Goal: Task Accomplishment & Management: Use online tool/utility

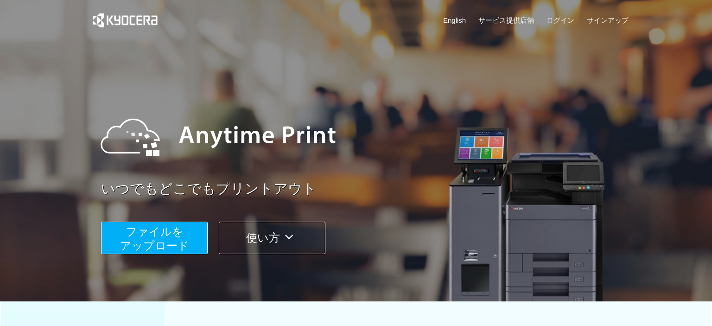
click at [160, 249] on span "ファイルを ​​アップロード" at bounding box center [154, 238] width 69 height 26
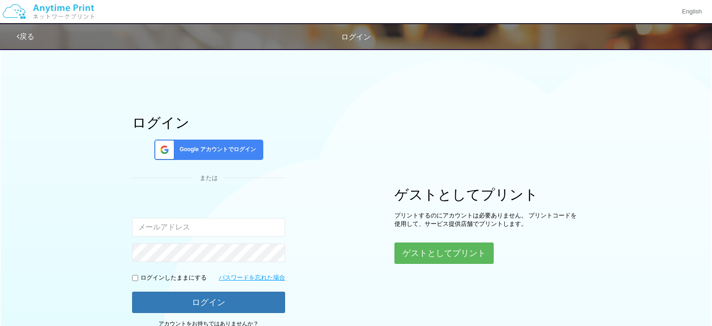
click at [181, 144] on div "Google アカウントでログイン" at bounding box center [208, 150] width 109 height 20
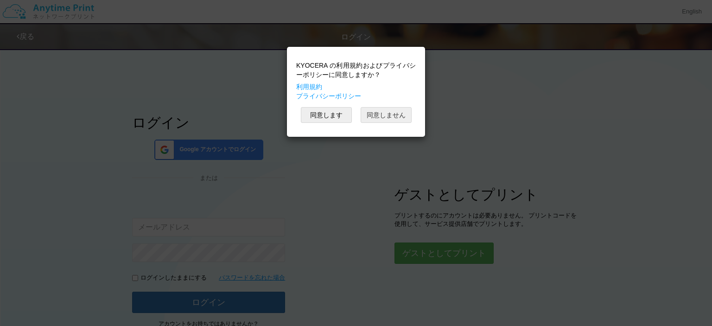
click at [373, 113] on button "同意しません" at bounding box center [386, 115] width 51 height 16
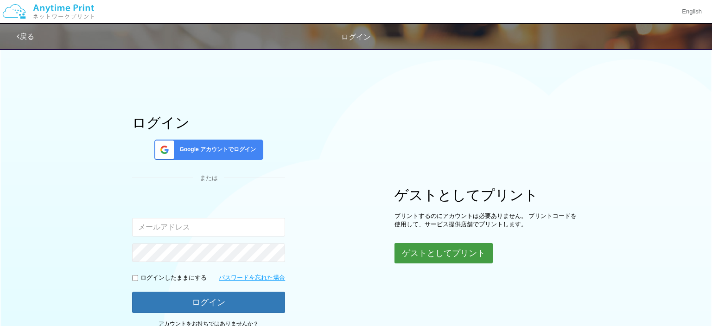
click at [437, 250] on button "ゲストとしてプリント" at bounding box center [443, 253] width 98 height 20
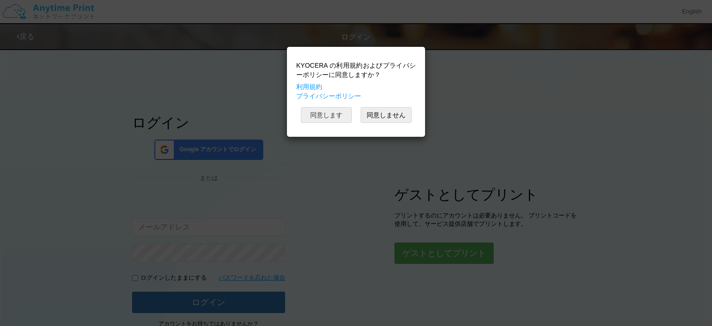
click at [323, 114] on button "同意します" at bounding box center [326, 115] width 51 height 16
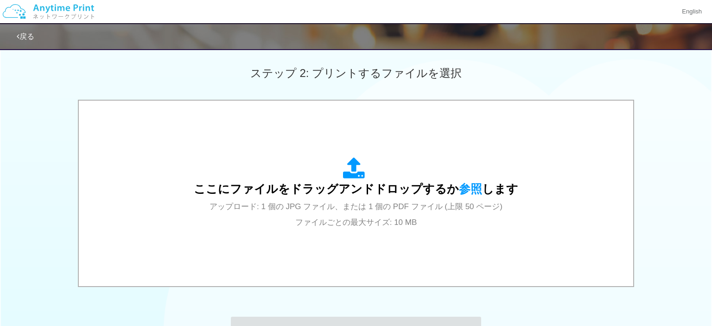
scroll to position [334, 0]
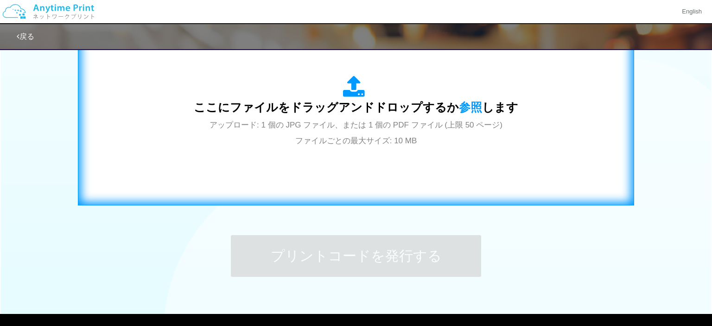
click at [351, 114] on span "ここにファイルをドラッグアンドドロップするか 参照 します" at bounding box center [356, 107] width 324 height 13
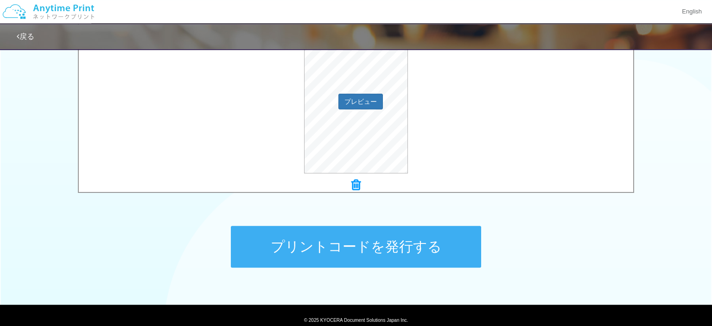
scroll to position [379, 0]
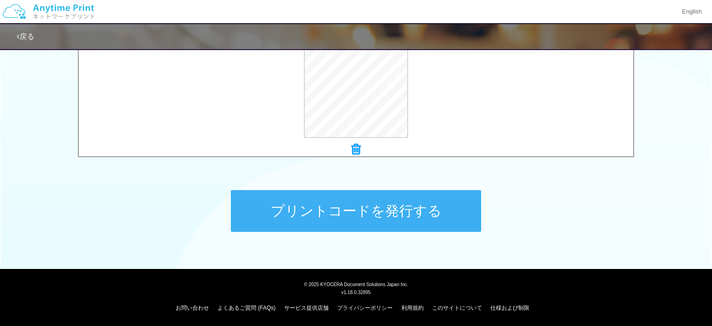
click at [346, 204] on button "プリントコードを発行する" at bounding box center [356, 211] width 250 height 42
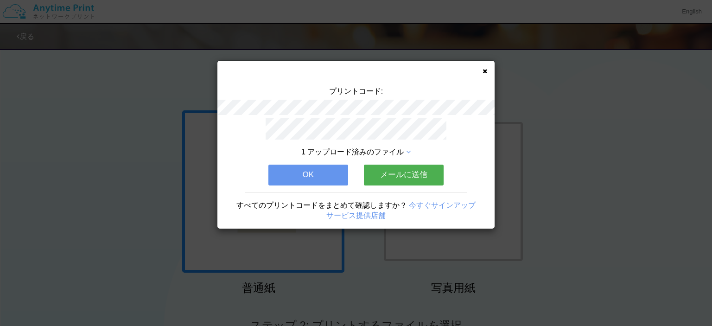
click at [392, 170] on button "メールに送信" at bounding box center [404, 175] width 80 height 20
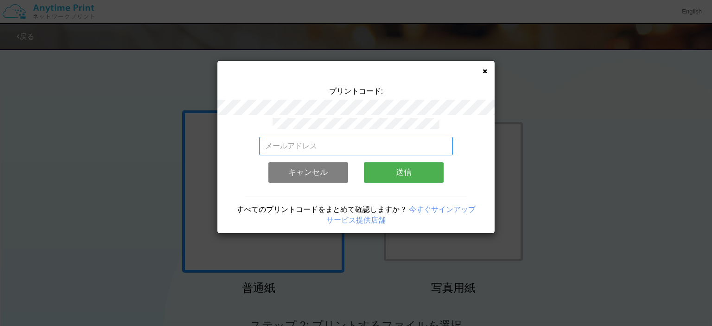
click at [344, 139] on input "email" at bounding box center [356, 146] width 194 height 19
type input "[EMAIL_ADDRESS][DOMAIN_NAME]"
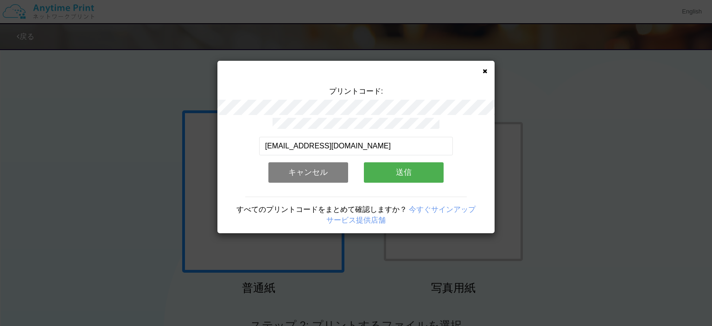
click at [402, 171] on button "送信" at bounding box center [404, 172] width 80 height 20
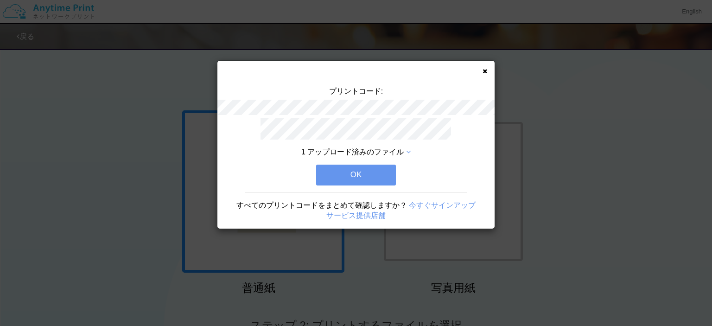
click at [370, 180] on button "OK" at bounding box center [356, 175] width 80 height 20
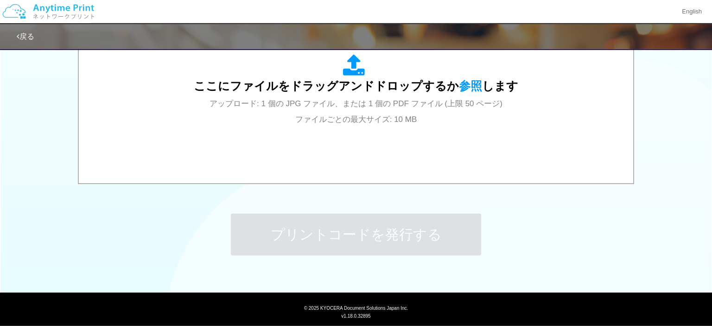
scroll to position [378, 0]
